Goal: Task Accomplishment & Management: Use online tool/utility

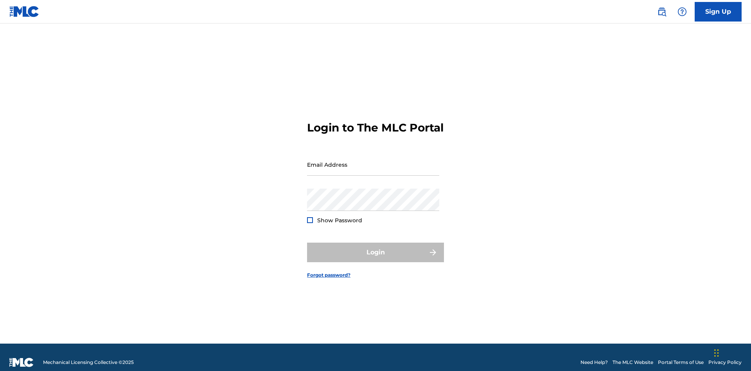
scroll to position [10, 0]
click at [373, 161] on input "Email Address" at bounding box center [373, 164] width 132 height 22
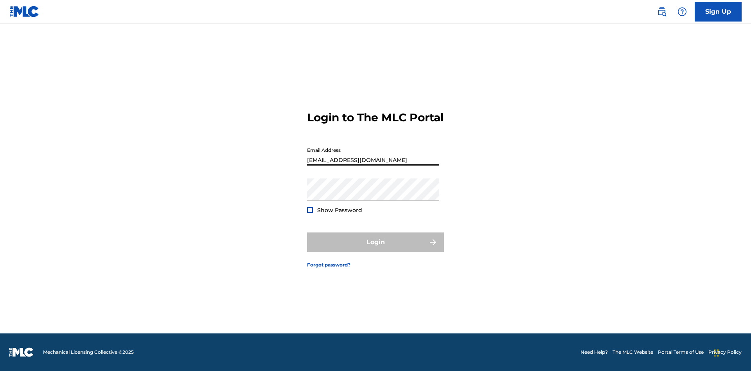
scroll to position [0, 18]
type input "[EMAIL_ADDRESS][DOMAIN_NAME]"
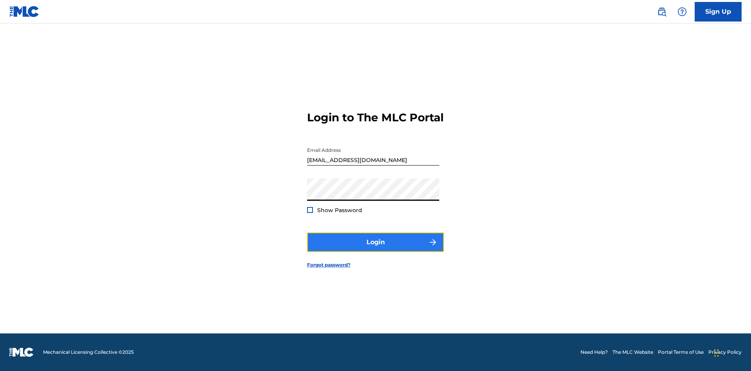
click at [376, 249] on button "Login" at bounding box center [375, 242] width 137 height 20
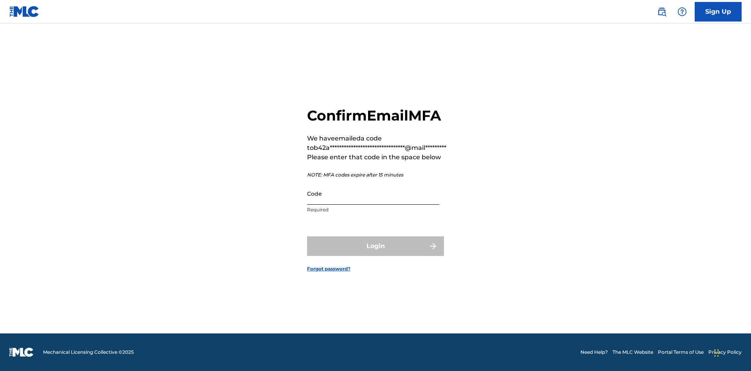
click at [373, 193] on input "Code" at bounding box center [373, 193] width 132 height 22
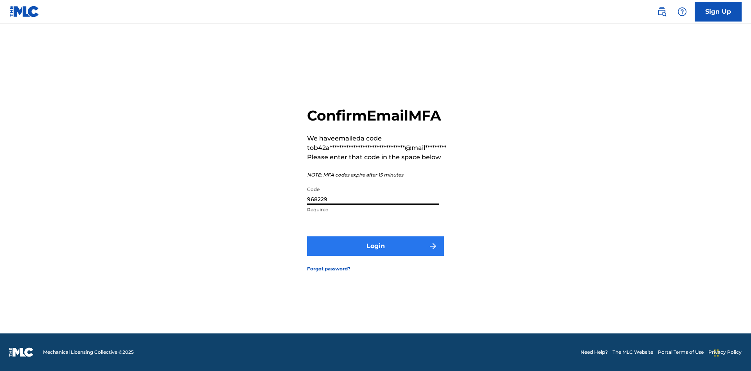
type input "968229"
click at [376, 246] on button "Login" at bounding box center [375, 246] width 137 height 20
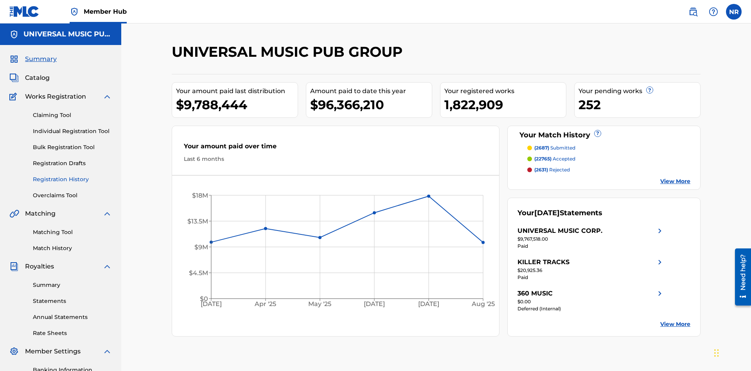
click at [72, 175] on link "Registration History" at bounding box center [72, 179] width 79 height 8
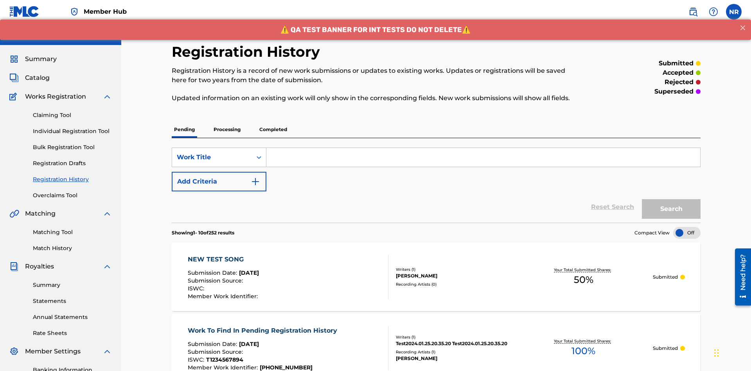
scroll to position [106, 0]
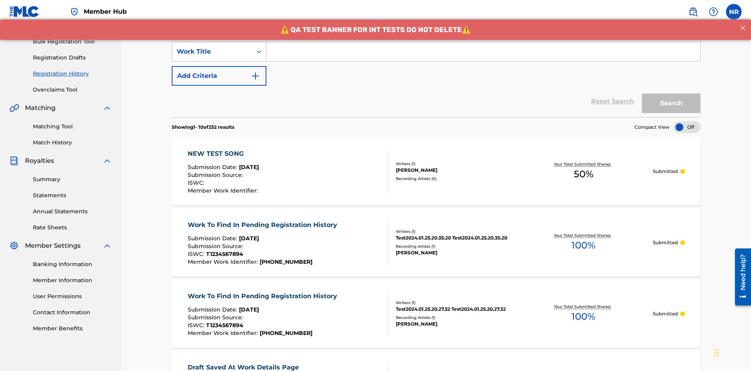
click at [212, 52] on div "Work Title" at bounding box center [212, 51] width 70 height 9
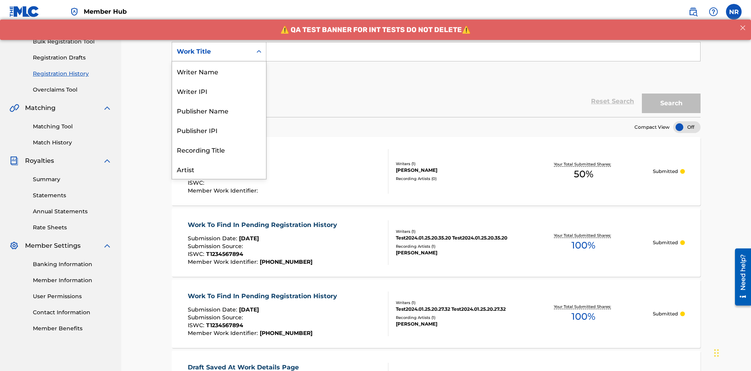
scroll to position [39, 0]
click at [219, 169] on div "Work Title" at bounding box center [219, 169] width 94 height 20
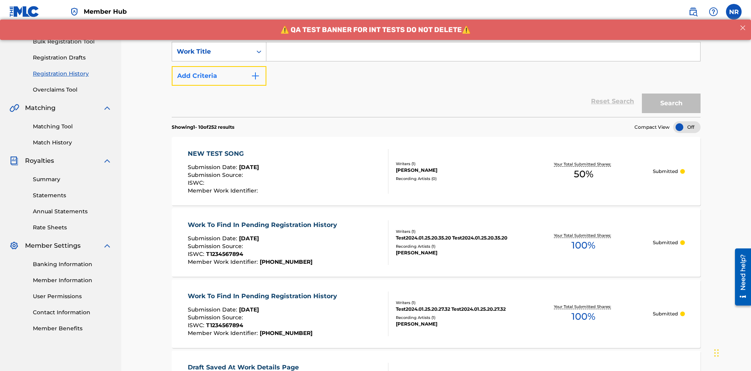
click at [219, 66] on button "Add Criteria" at bounding box center [219, 76] width 95 height 20
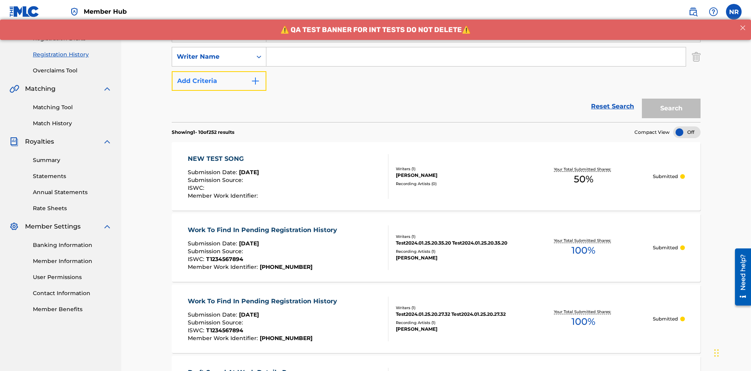
scroll to position [130, 0]
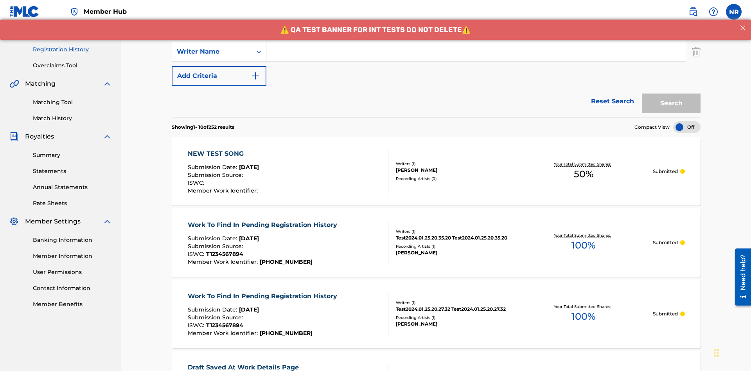
click at [212, 52] on div "Writer Name" at bounding box center [212, 51] width 70 height 9
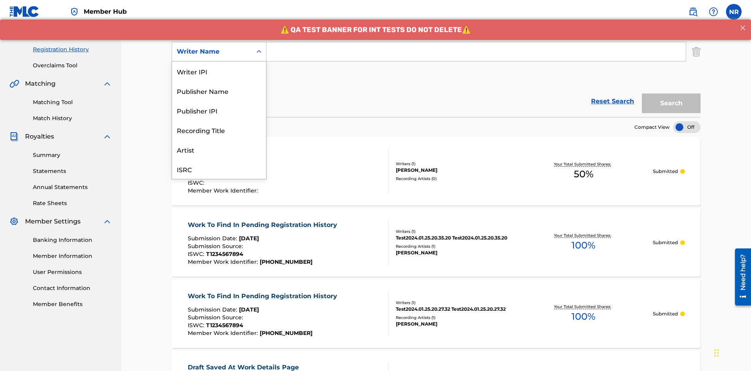
scroll to position [20, 0]
click at [219, 110] on div "Recording Title" at bounding box center [219, 111] width 94 height 20
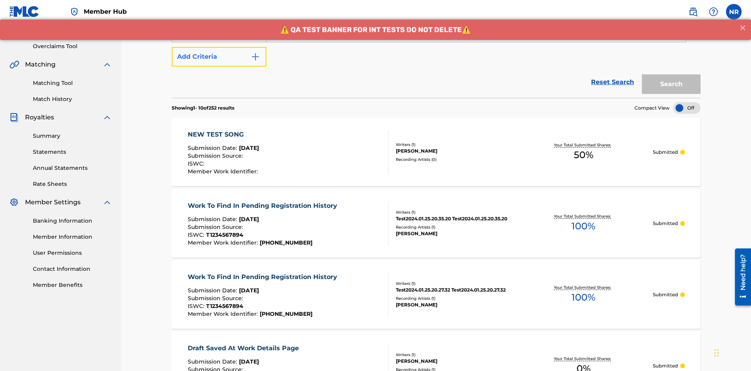
click at [219, 57] on button "Add Criteria" at bounding box center [219, 57] width 95 height 20
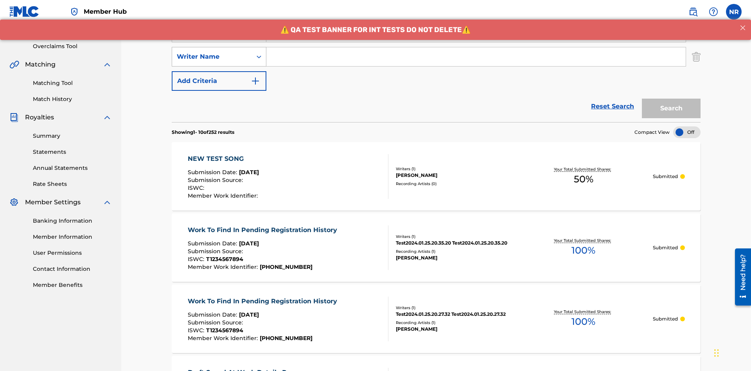
click at [212, 52] on div "Writer Name" at bounding box center [212, 56] width 70 height 9
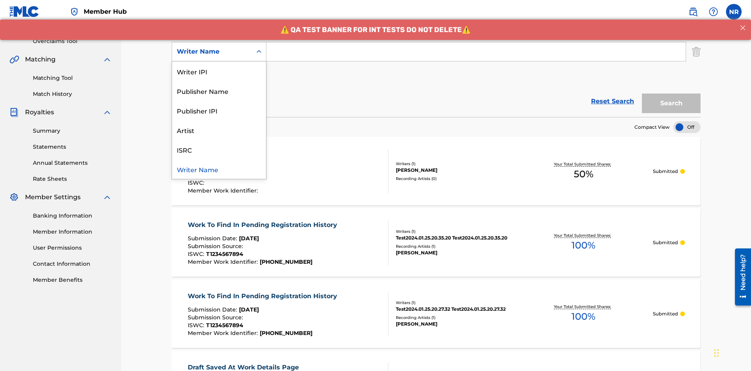
click at [219, 149] on div "ISRC" at bounding box center [219, 150] width 94 height 20
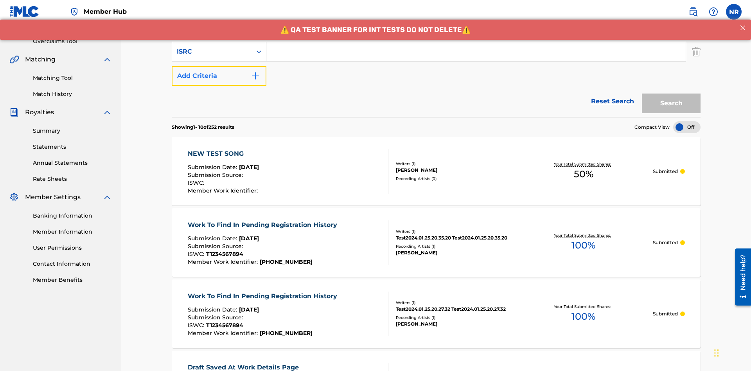
click at [219, 66] on button "Add Criteria" at bounding box center [219, 76] width 95 height 20
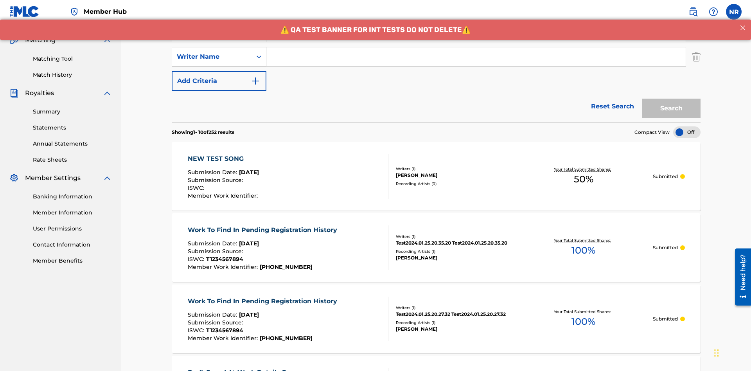
click at [212, 52] on div "Writer Name" at bounding box center [212, 56] width 70 height 9
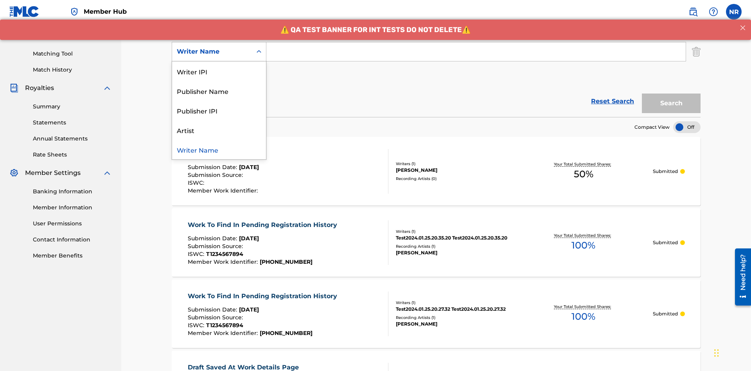
click at [219, 149] on div "Writer Name" at bounding box center [219, 150] width 94 height 20
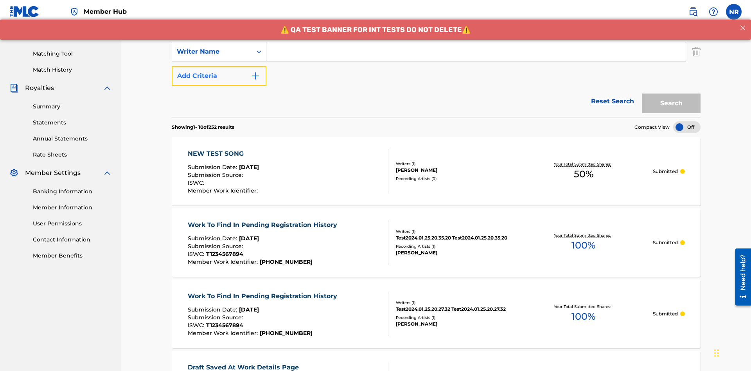
click at [219, 66] on button "Add Criteria" at bounding box center [219, 76] width 95 height 20
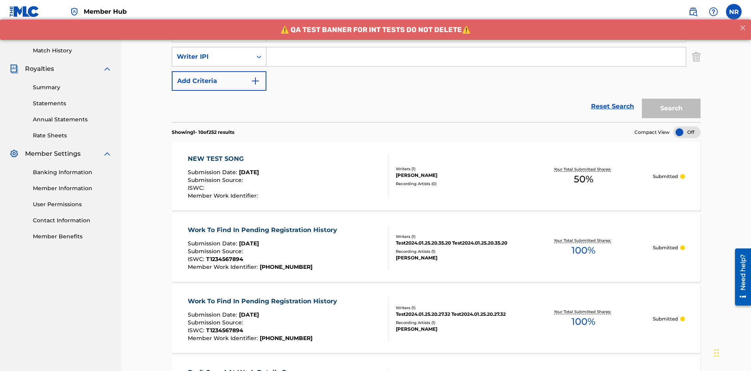
click at [212, 52] on div "Writer IPI" at bounding box center [212, 56] width 70 height 9
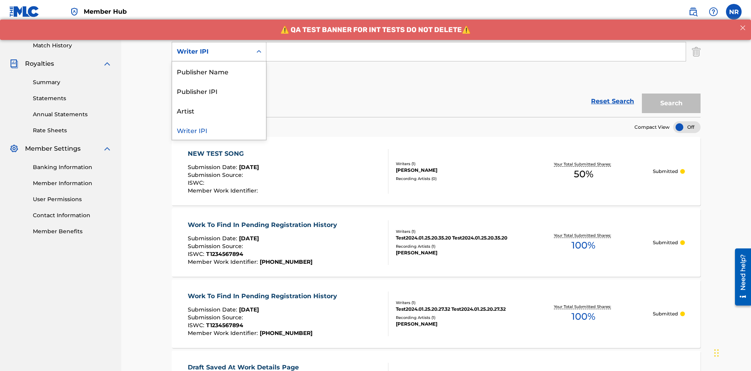
click at [219, 71] on div "Publisher Name" at bounding box center [219, 71] width 94 height 20
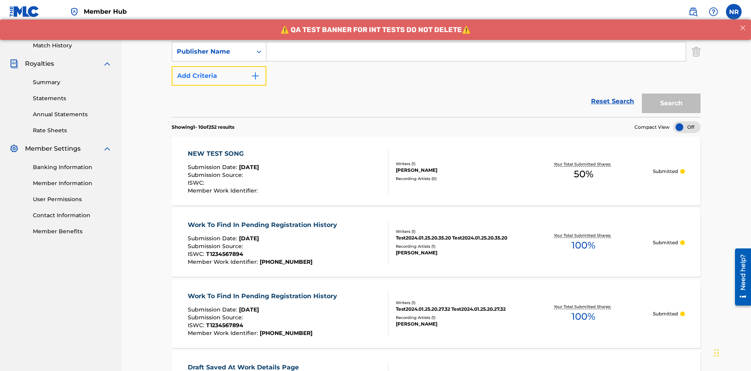
click at [219, 66] on button "Add Criteria" at bounding box center [219, 76] width 95 height 20
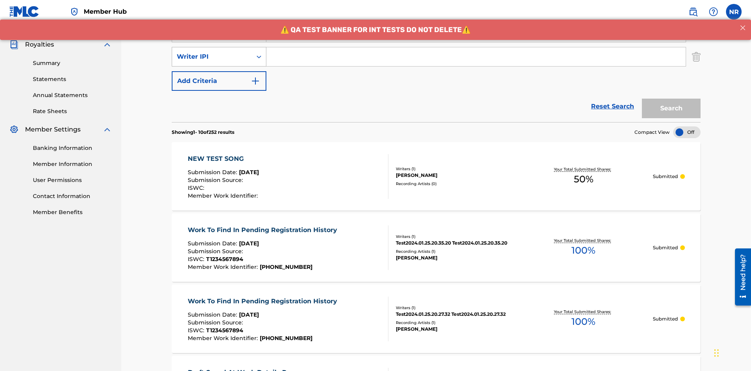
click at [212, 52] on div "Writer IPI" at bounding box center [212, 56] width 70 height 9
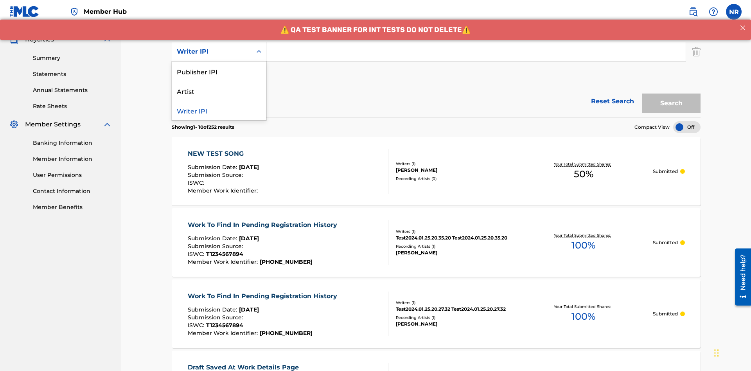
click at [219, 71] on div "Publisher IPI" at bounding box center [219, 71] width 94 height 20
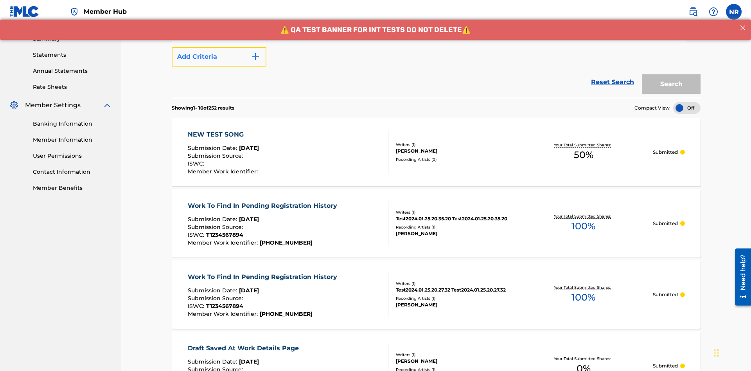
click at [219, 57] on button "Add Criteria" at bounding box center [219, 57] width 95 height 20
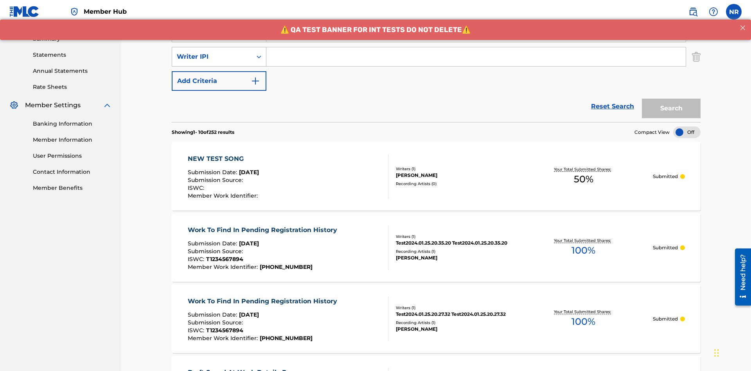
click at [212, 52] on div "Writer IPI" at bounding box center [212, 56] width 70 height 9
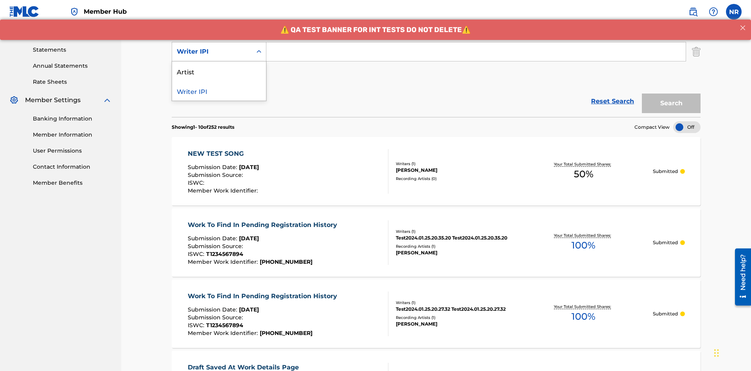
click at [219, 71] on div "Artist" at bounding box center [219, 71] width 94 height 20
click at [219, 66] on button "Add Criteria" at bounding box center [219, 76] width 95 height 20
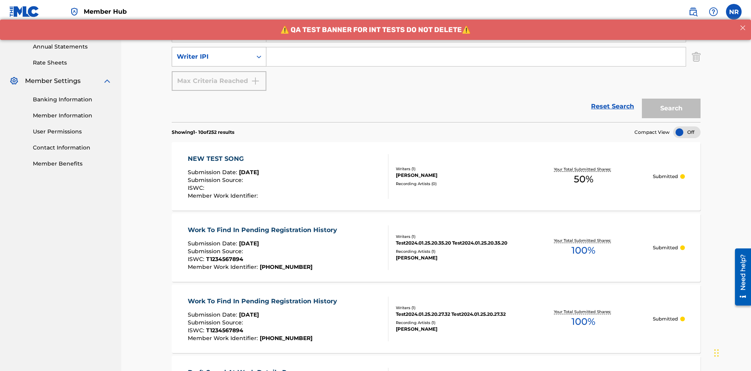
click at [212, 52] on div "Writer IPI" at bounding box center [212, 56] width 70 height 9
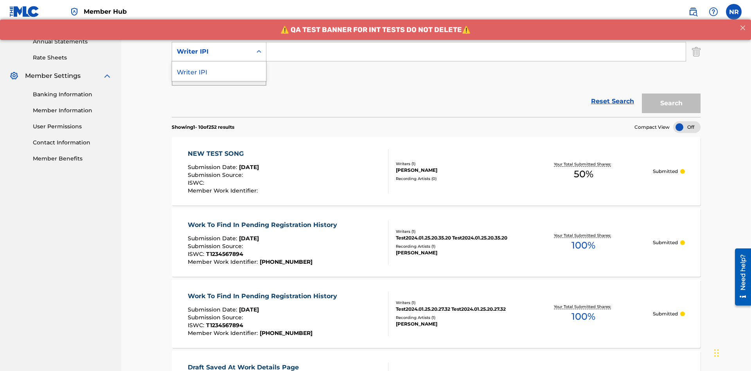
click at [219, 71] on div "Writer IPI" at bounding box center [219, 71] width 94 height 20
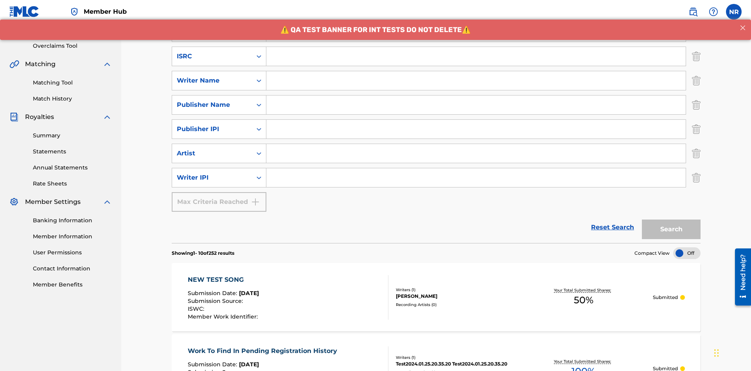
click at [476, 56] on input "Search Form" at bounding box center [475, 56] width 419 height 19
type input "AA3123123123"
click at [483, 17] on input "Search Form" at bounding box center [483, 7] width 434 height 19
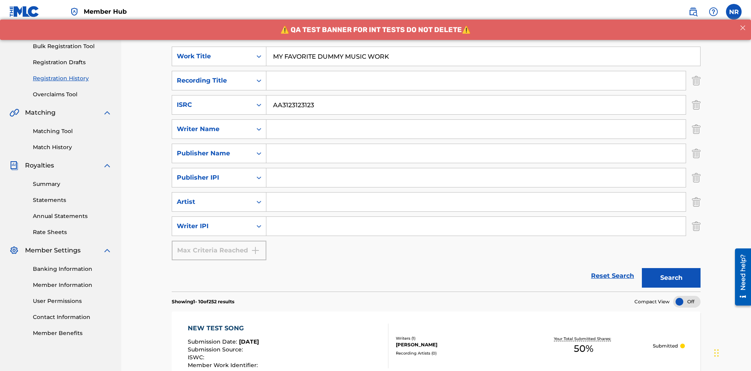
type input "MY FAVORITE DUMMY MUSIC WORK"
click at [476, 120] on input "Search Form" at bounding box center [475, 129] width 419 height 19
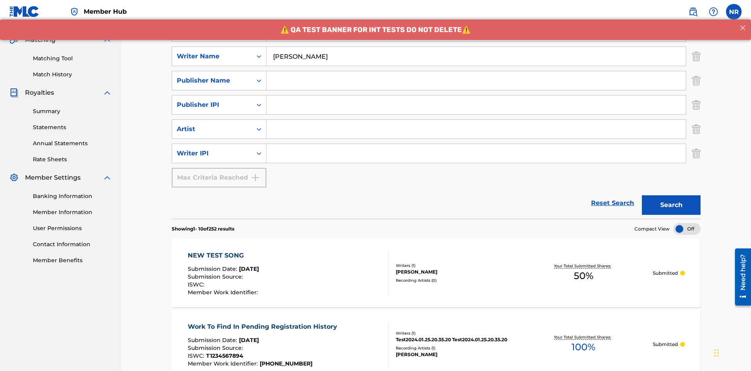
type input "BERKOWITZ"
click at [476, 144] on input "Search Form" at bounding box center [475, 153] width 419 height 19
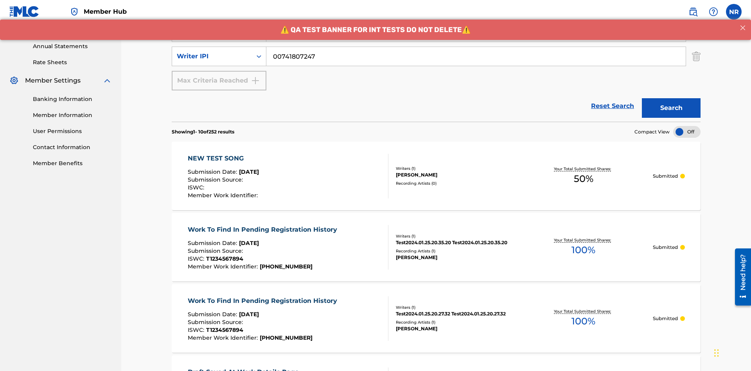
type input "00741807247"
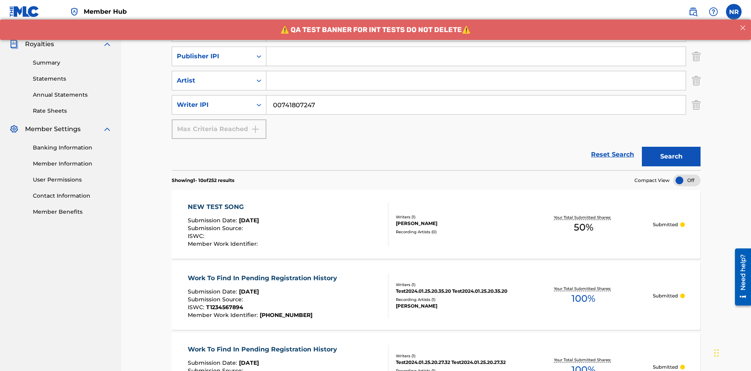
type input "CALACA"
click at [476, 56] on input "Search Form" at bounding box center [475, 56] width 419 height 19
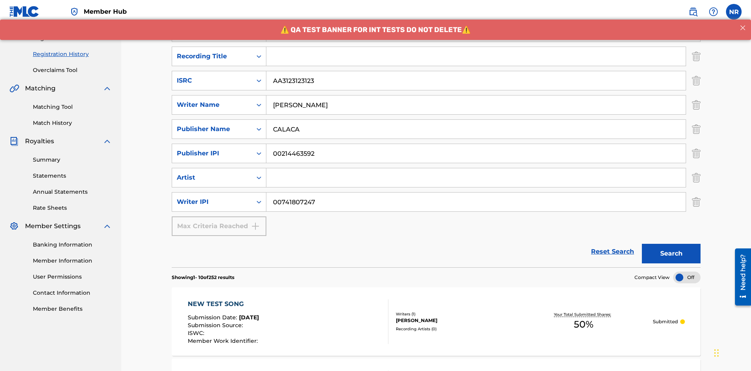
type input "00214463592"
click at [476, 56] on input "Search Form" at bounding box center [475, 56] width 419 height 19
type input "Best Song Ever"
click at [476, 168] on input "Search Form" at bounding box center [475, 177] width 419 height 19
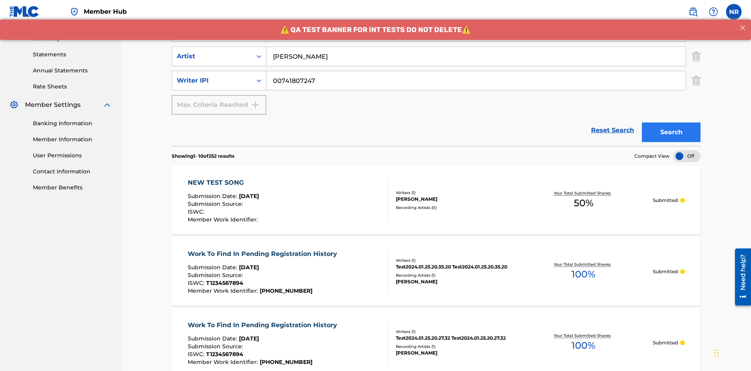
type input "Joe Lewis"
click at [671, 122] on button "Search" at bounding box center [671, 132] width 59 height 20
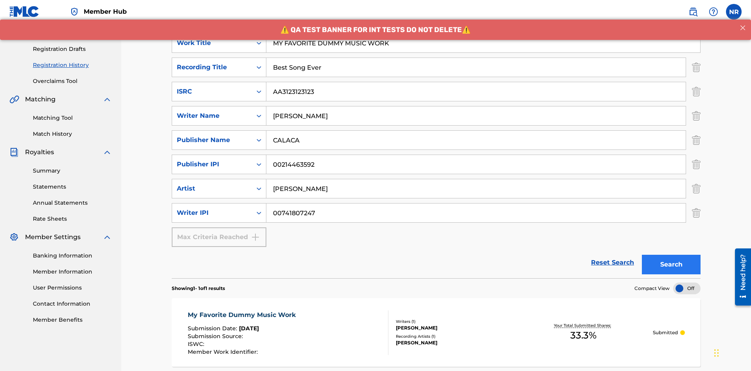
scroll to position [197, 0]
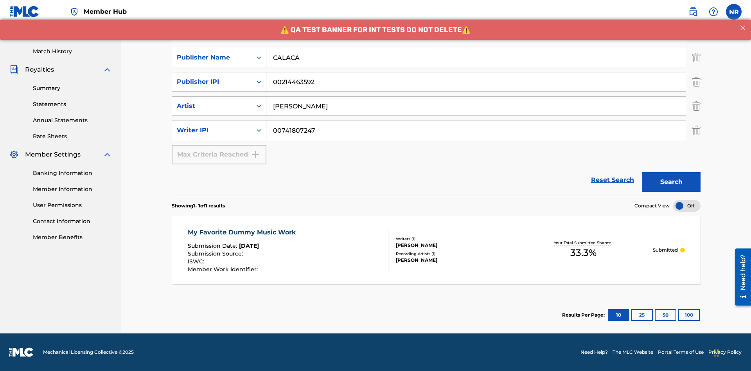
click at [243, 232] on div "My Favorite Dummy Music Work" at bounding box center [244, 232] width 112 height 9
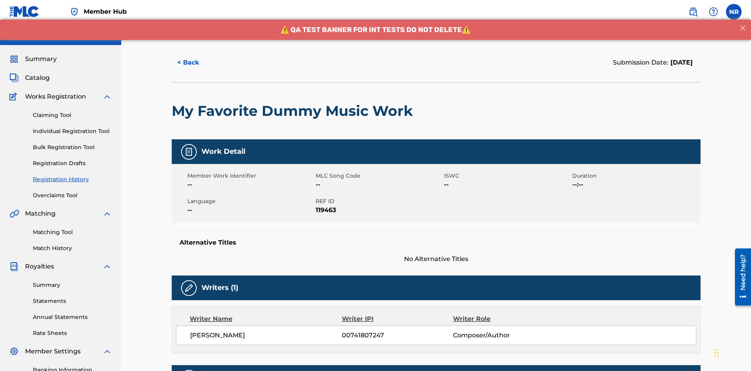
scroll to position [230, 0]
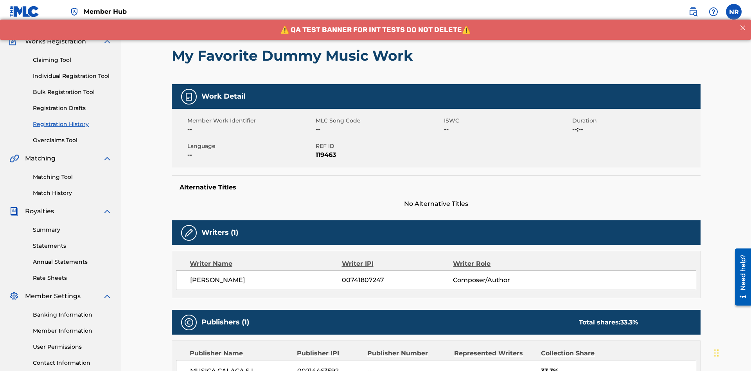
click at [195, 17] on button "< Back" at bounding box center [195, 8] width 47 height 20
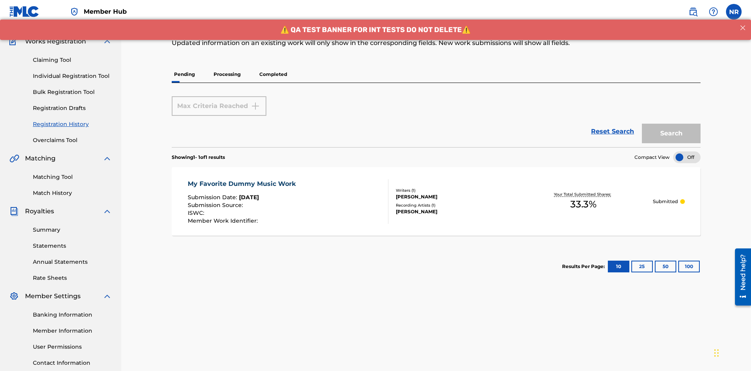
scroll to position [114, 0]
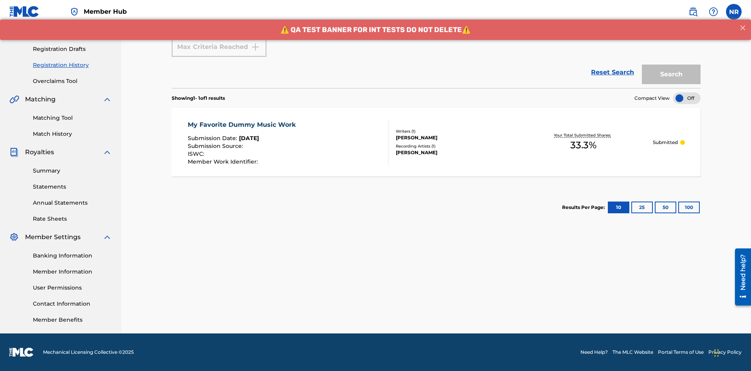
click at [227, 23] on p "Processing" at bounding box center [227, 15] width 32 height 16
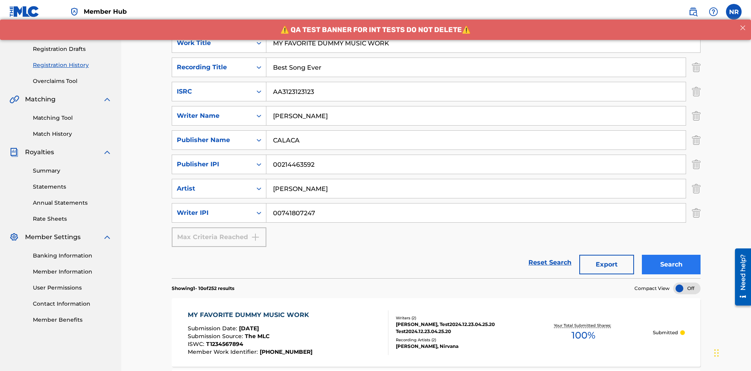
scroll to position [350, 0]
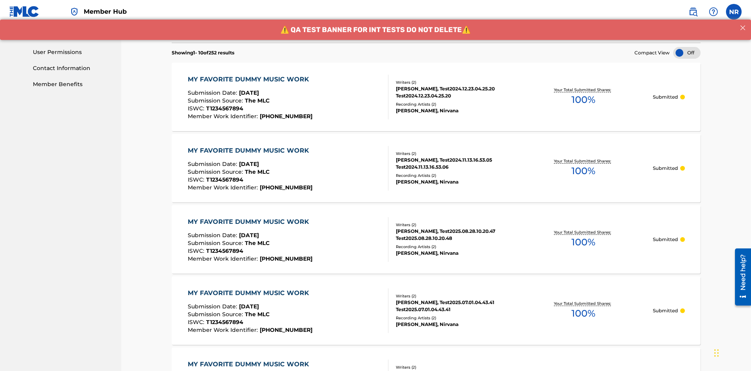
click at [249, 75] on div "MY FAVORITE DUMMY MUSIC WORK" at bounding box center [250, 79] width 125 height 9
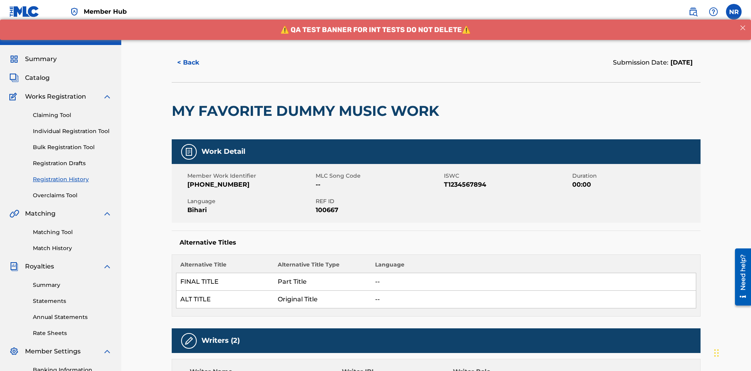
scroll to position [538, 0]
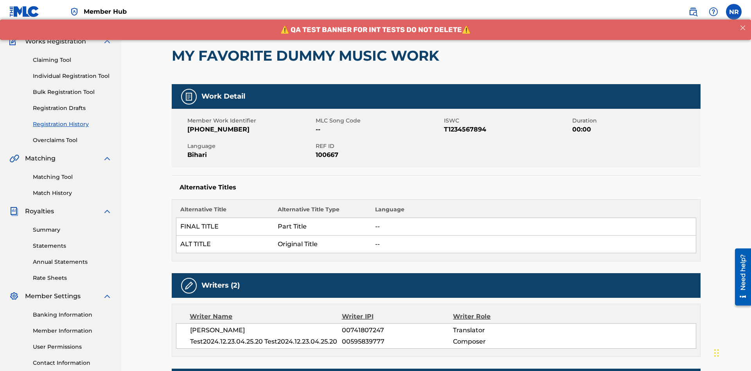
click at [195, 17] on button "< Back" at bounding box center [195, 8] width 47 height 20
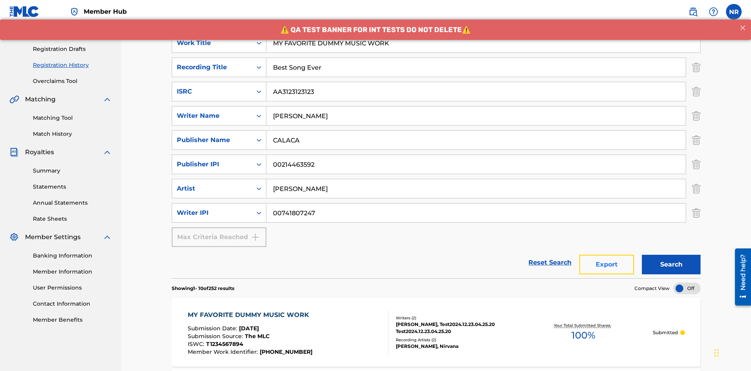
click at [607, 255] on button "Export" at bounding box center [606, 265] width 55 height 20
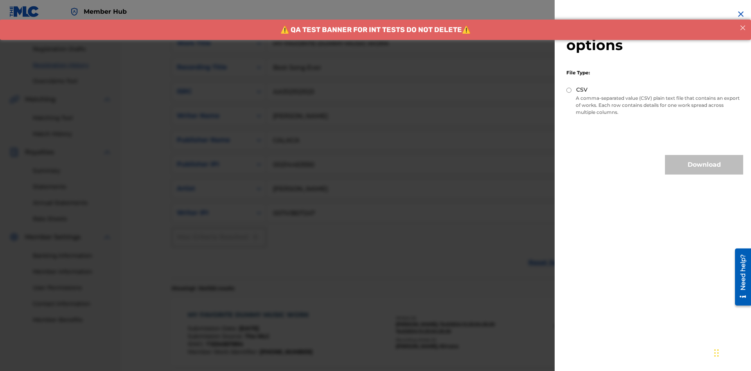
scroll to position [322, 0]
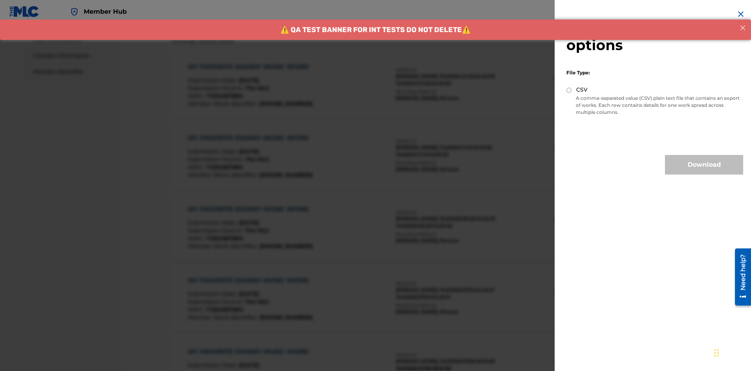
click at [569, 90] on input "CSV" at bounding box center [569, 90] width 5 height 5
radio input "true"
click at [704, 165] on button "Download" at bounding box center [704, 165] width 78 height 20
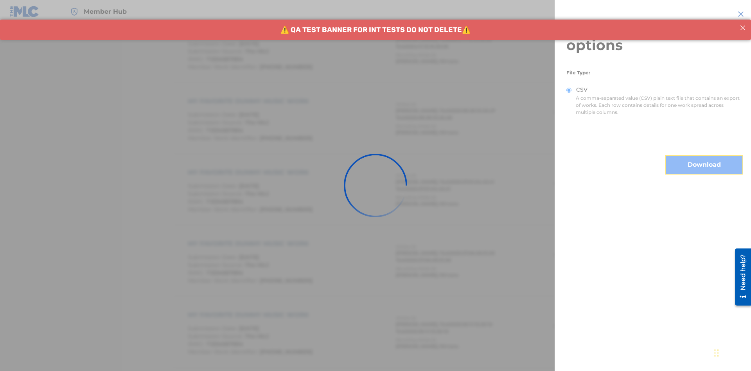
scroll to position [551, 0]
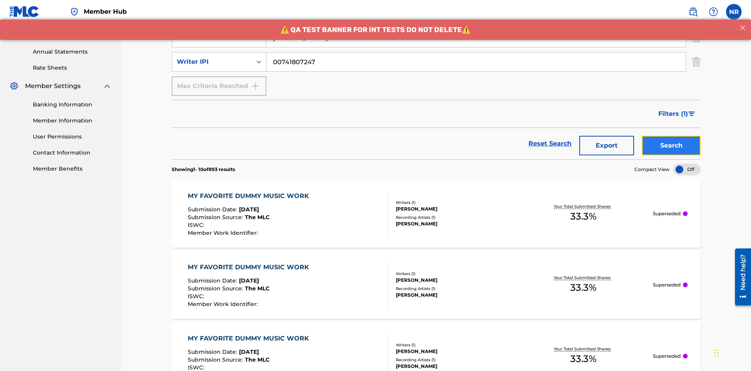
click at [671, 136] on button "Search" at bounding box center [671, 146] width 59 height 20
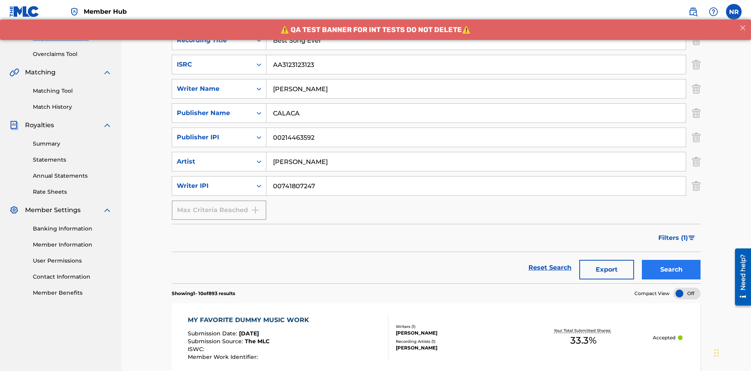
scroll to position [382, 0]
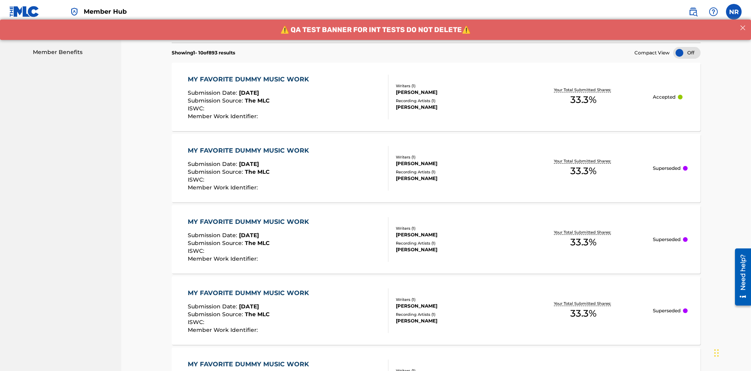
click at [249, 75] on div "MY FAVORITE DUMMY MUSIC WORK" at bounding box center [250, 79] width 125 height 9
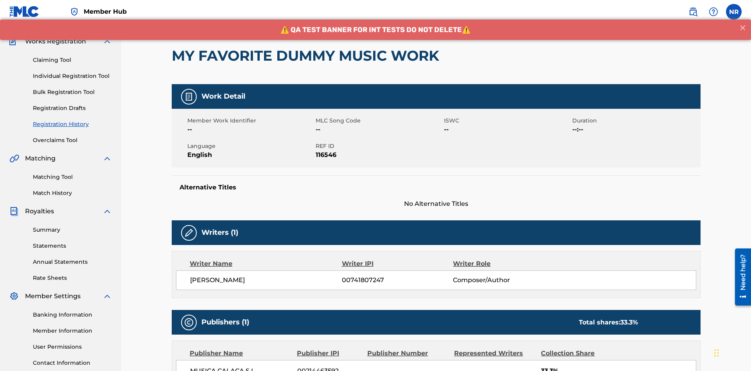
click at [195, 17] on button "< Back" at bounding box center [195, 8] width 47 height 20
